Goal: Task Accomplishment & Management: Manage account settings

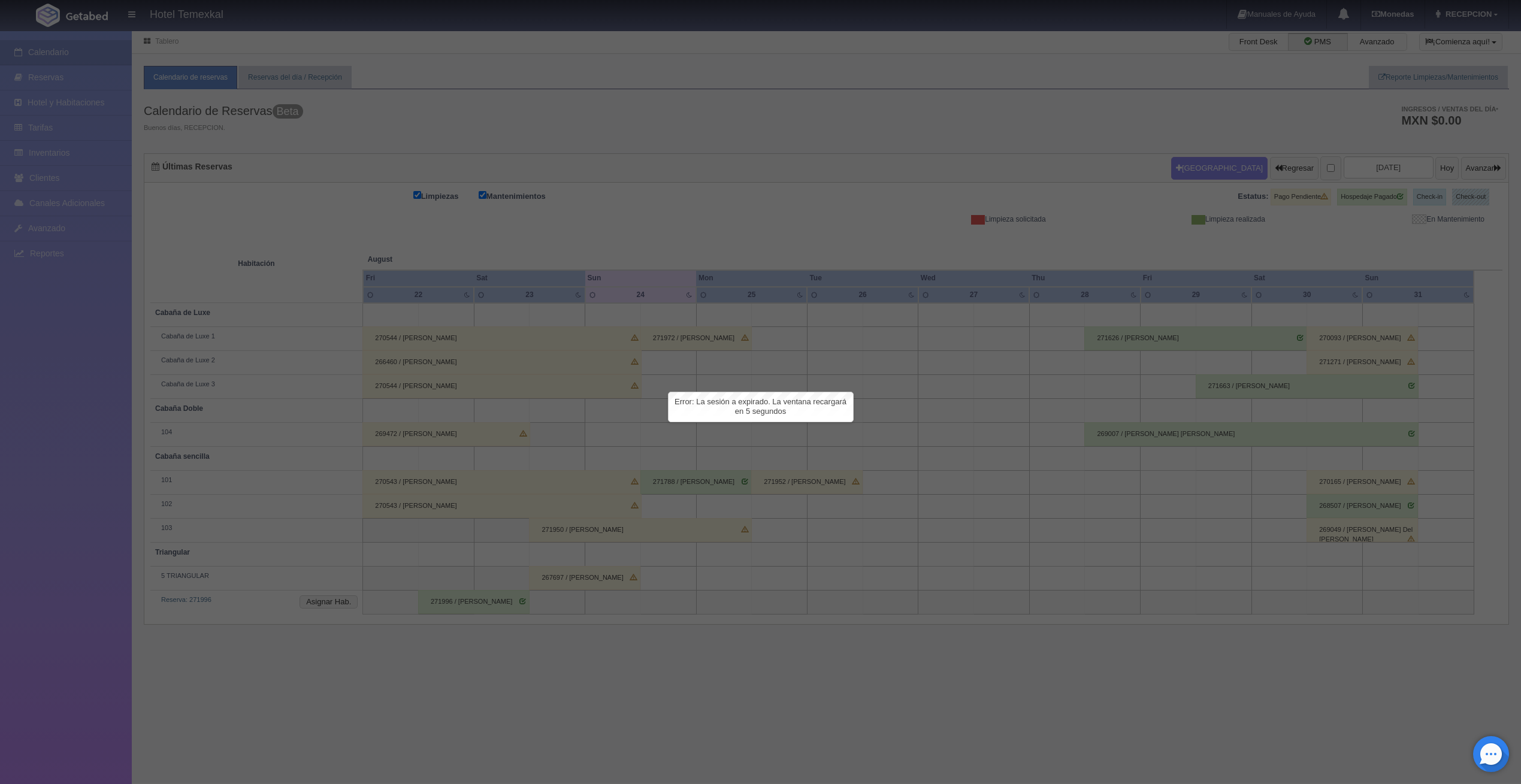
click at [74, 131] on div at bounding box center [760, 392] width 1521 height 784
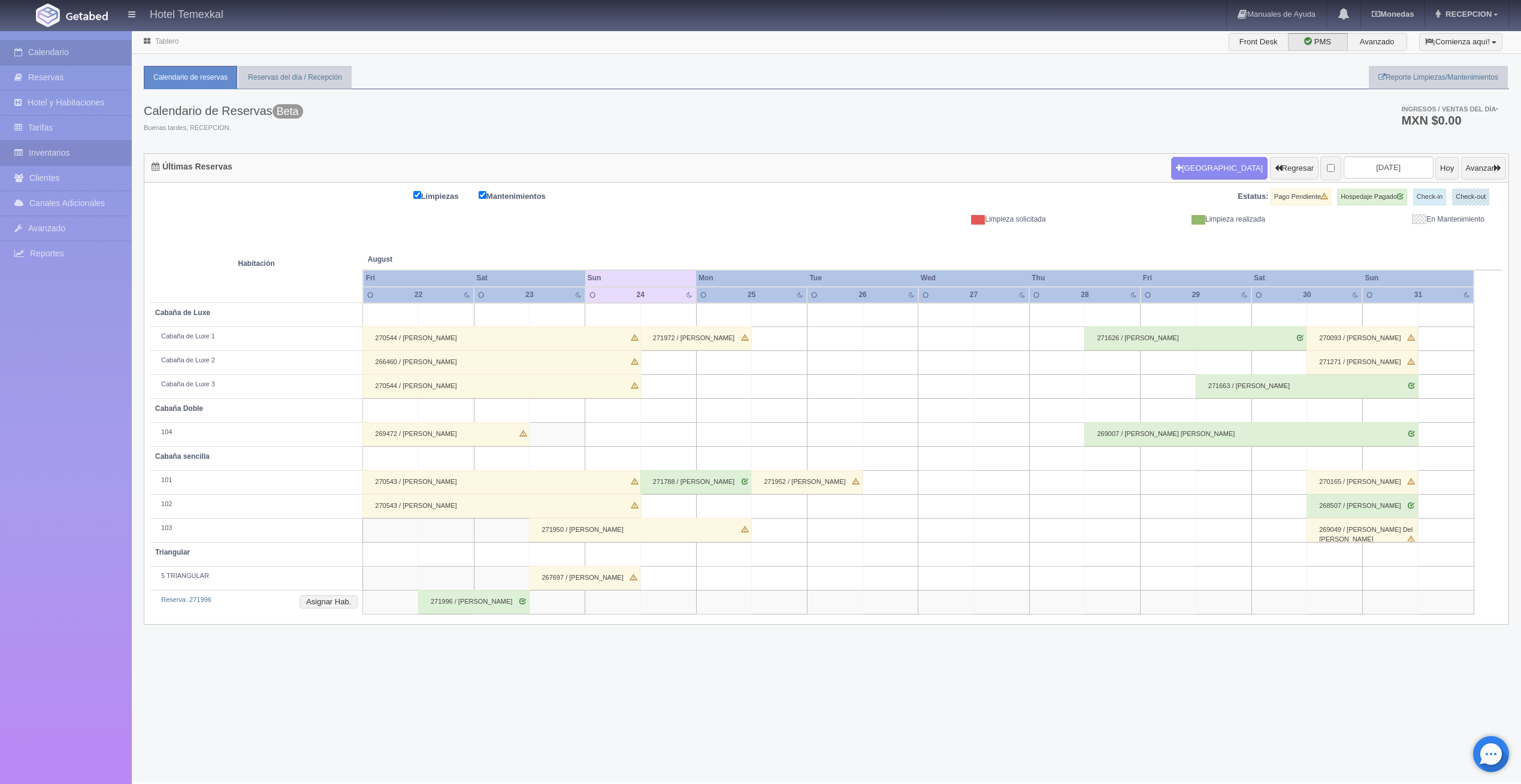
click at [65, 142] on link "Inventarios" at bounding box center [65, 153] width 132 height 24
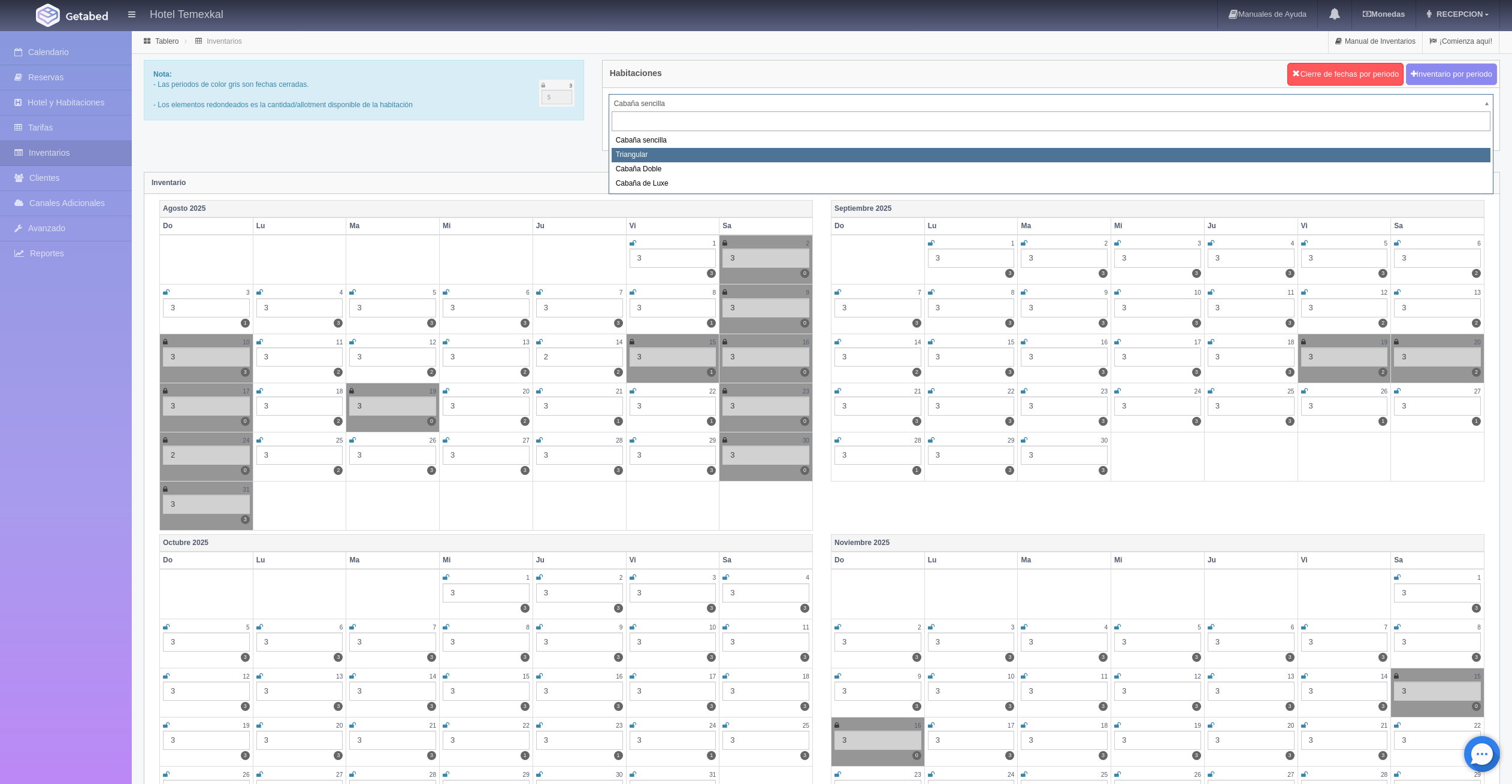
select select "2119"
